Goal: Transaction & Acquisition: Register for event/course

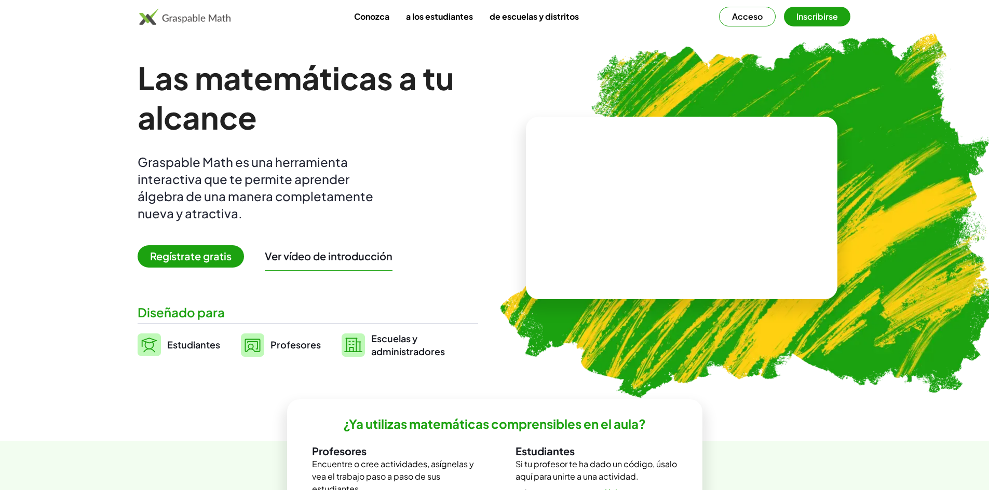
click at [186, 239] on div "Las matemáticas a tu alcance Graspable Math es una herramienta interactiva que …" at bounding box center [308, 208] width 340 height 300
click at [196, 260] on font "Regístrate gratis" at bounding box center [190, 256] width 81 height 13
click at [200, 250] on font "Regístrate gratis" at bounding box center [190, 256] width 81 height 13
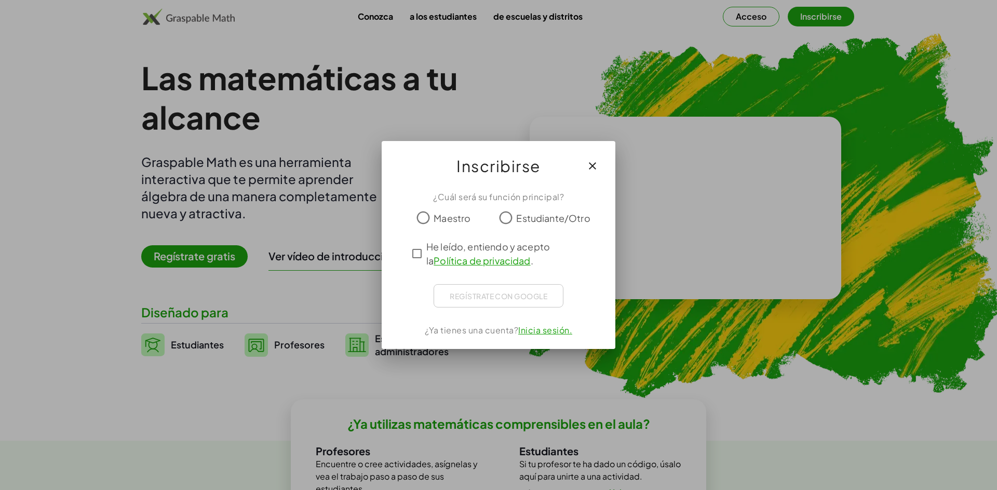
click at [545, 214] on font "Estudiante/Otro" at bounding box center [553, 218] width 74 height 12
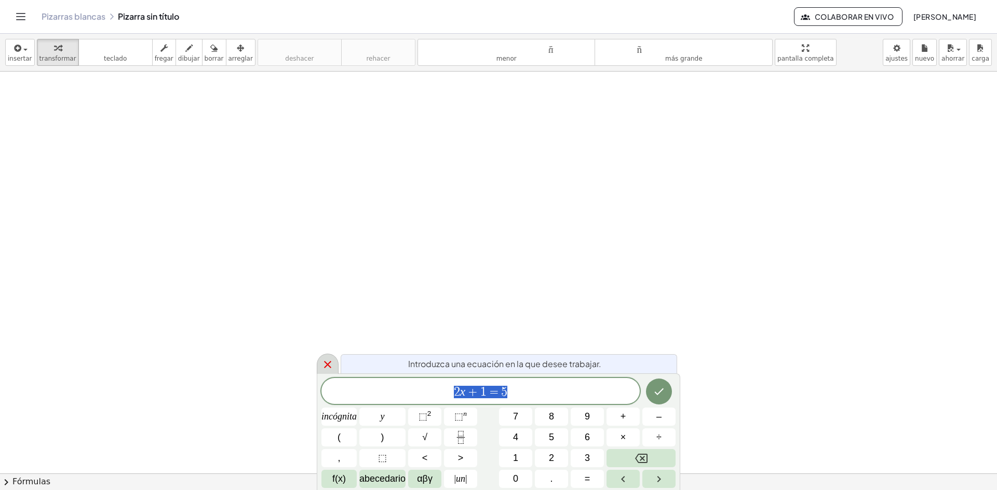
click at [329, 363] on icon at bounding box center [327, 365] width 12 height 12
